Goal: Communication & Community: Answer question/provide support

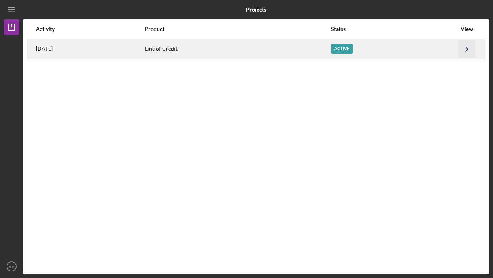
click at [466, 48] on icon "Icon/Navigate" at bounding box center [467, 48] width 17 height 17
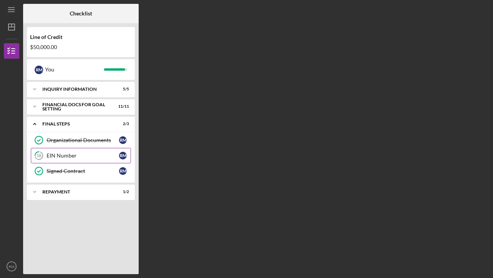
click at [57, 158] on div "EIN Number" at bounding box center [83, 155] width 72 height 6
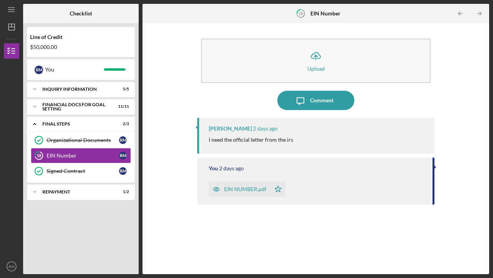
click at [252, 141] on p "I need the official letter from the irs" at bounding box center [251, 139] width 84 height 8
click at [321, 102] on div "Comment" at bounding box center [322, 100] width 24 height 19
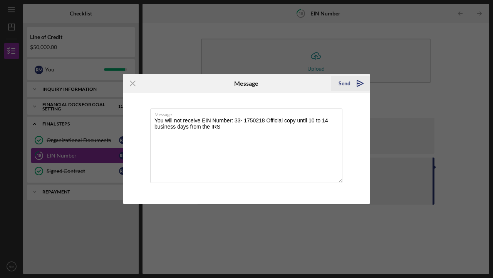
type textarea "You will not receive EIN Number: 33- 1750218 Official copy until 10 to 14 busin…"
click at [346, 83] on div "Send" at bounding box center [345, 83] width 12 height 15
